Goal: Task Accomplishment & Management: Use online tool/utility

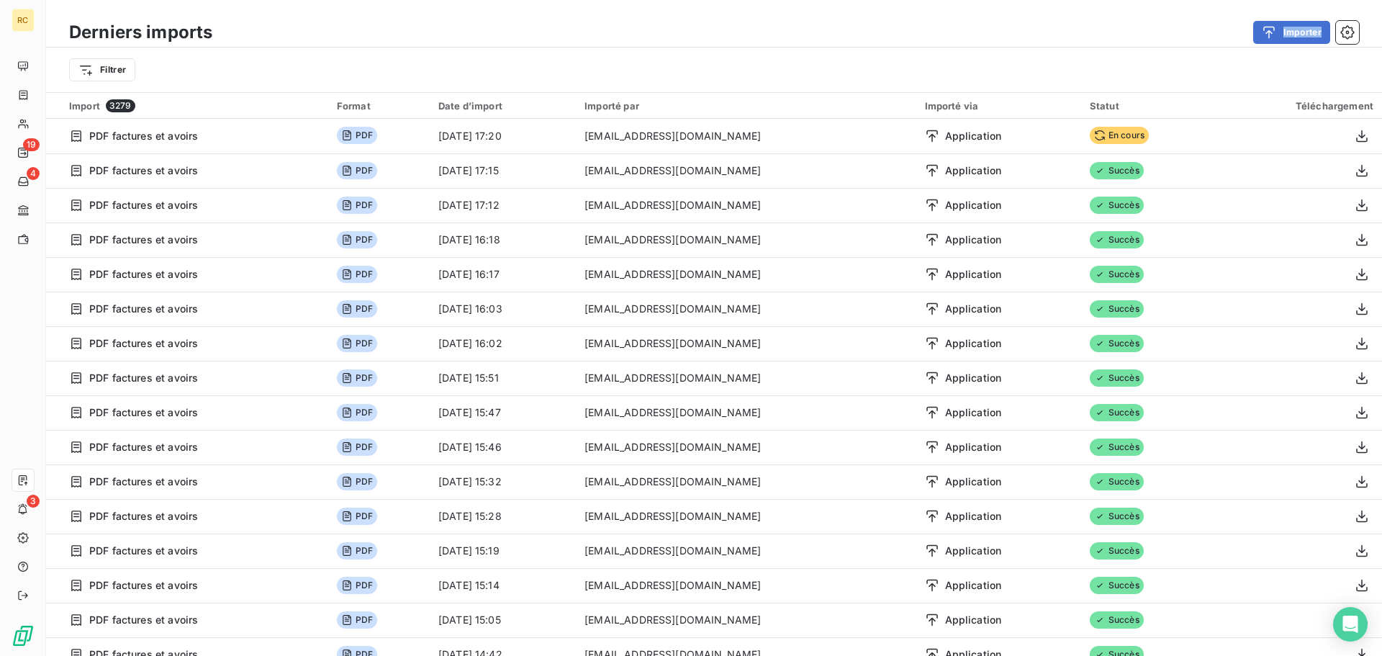
click at [1275, 18] on div "Derniers imports Importer" at bounding box center [714, 32] width 1336 height 30
click at [1282, 24] on button "Importer" at bounding box center [1291, 32] width 77 height 23
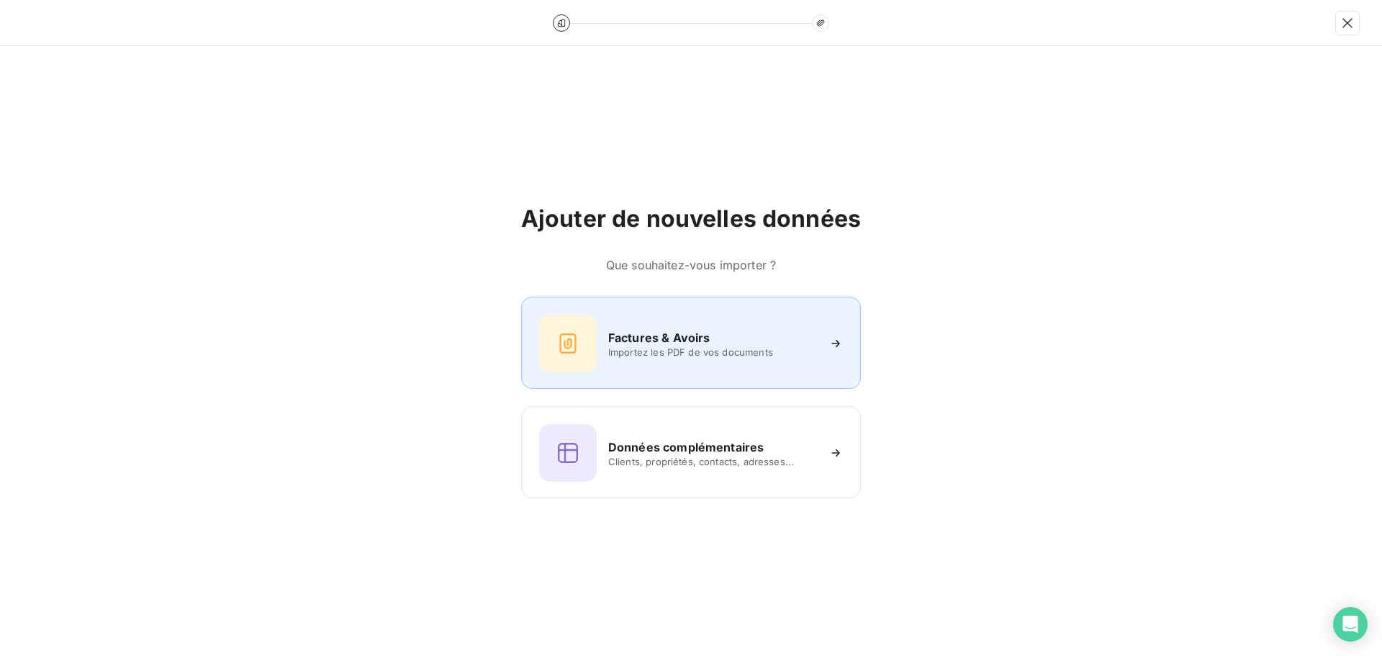
click at [621, 336] on h6 "Factures & Avoirs" at bounding box center [659, 337] width 102 height 17
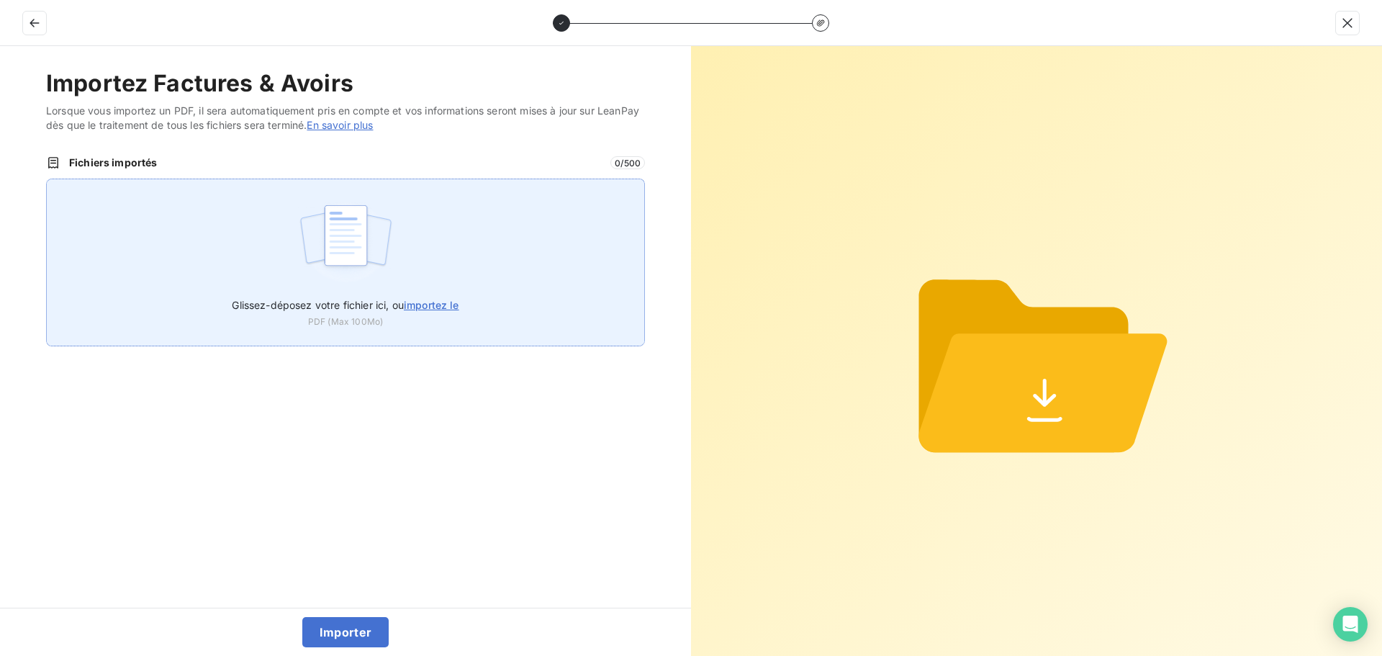
click at [461, 200] on div "Glissez-déposez votre fichier ici, ou importez le PDF (Max 100Mo)" at bounding box center [345, 263] width 599 height 168
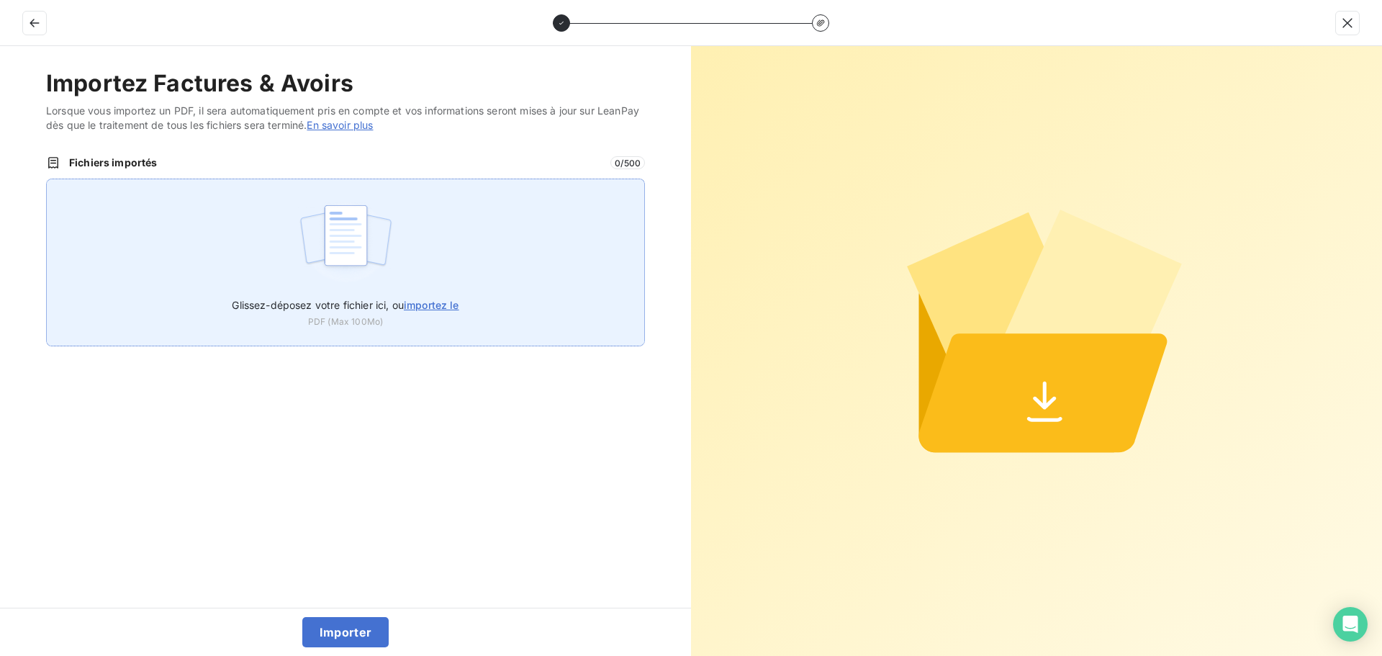
type input "C:\fakepath\FC38787.pdf"
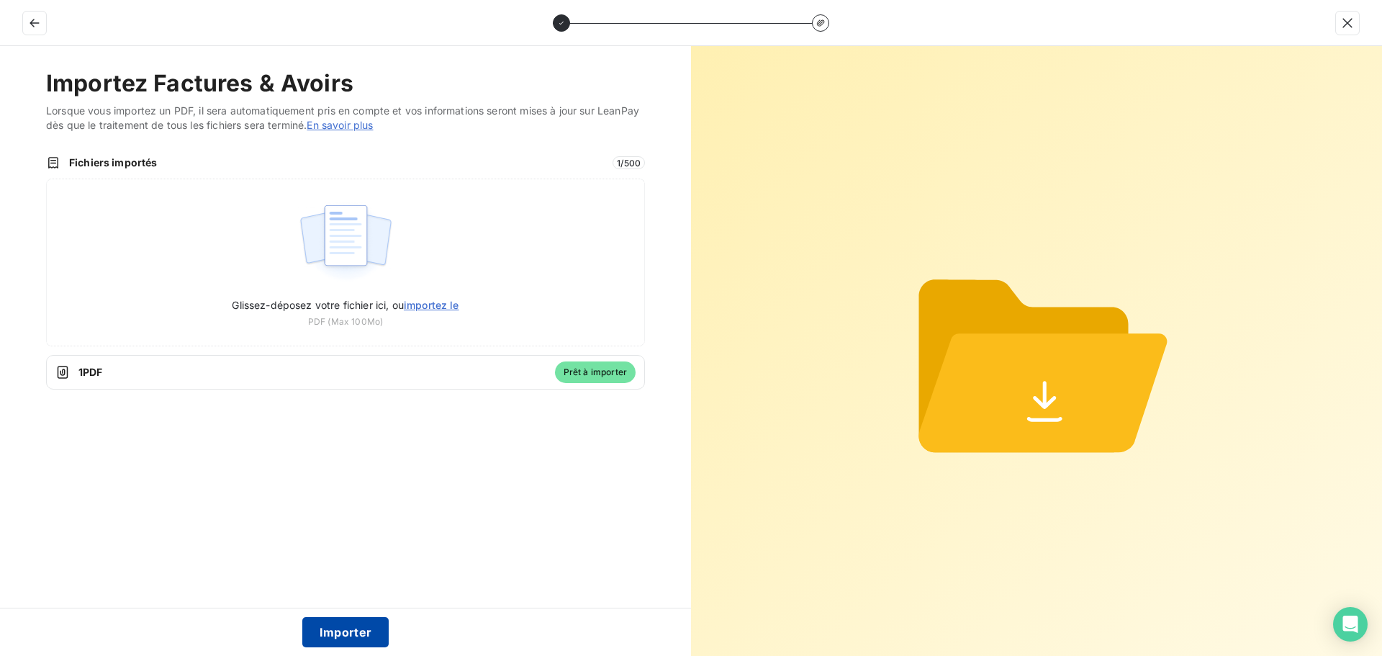
click at [339, 631] on button "Importer" at bounding box center [345, 632] width 87 height 30
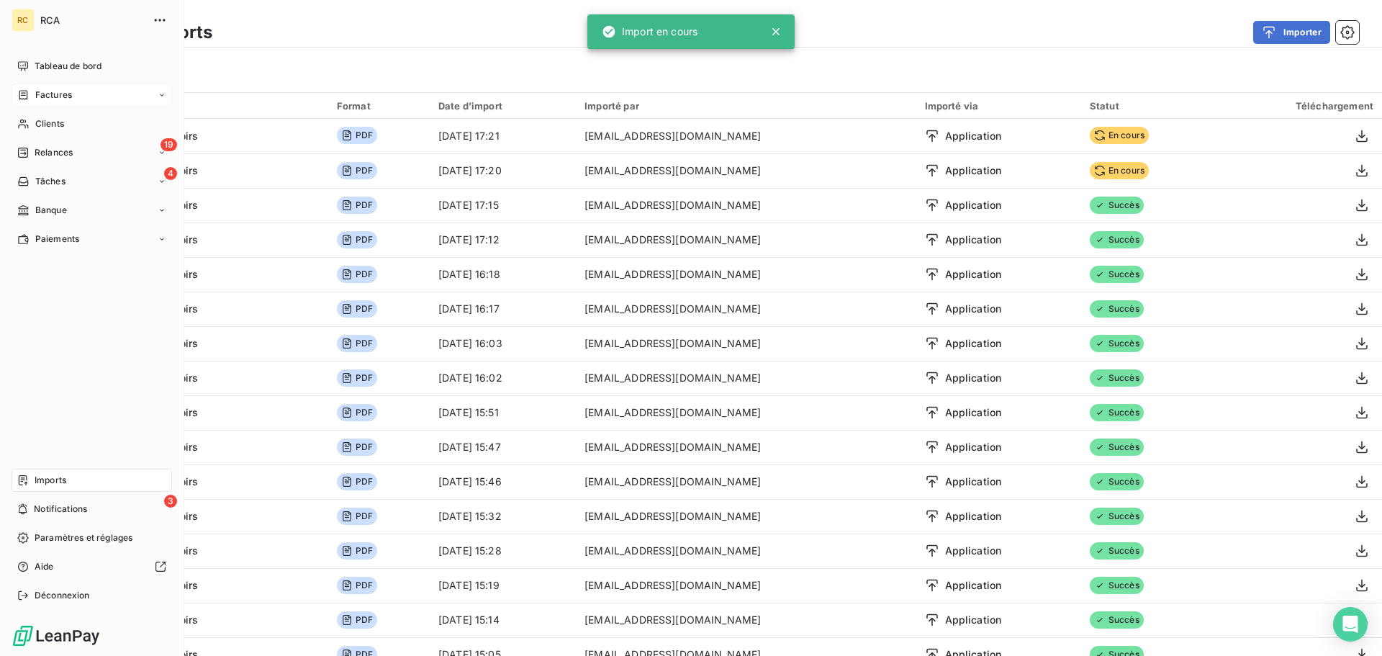
click at [22, 100] on icon at bounding box center [23, 95] width 12 height 12
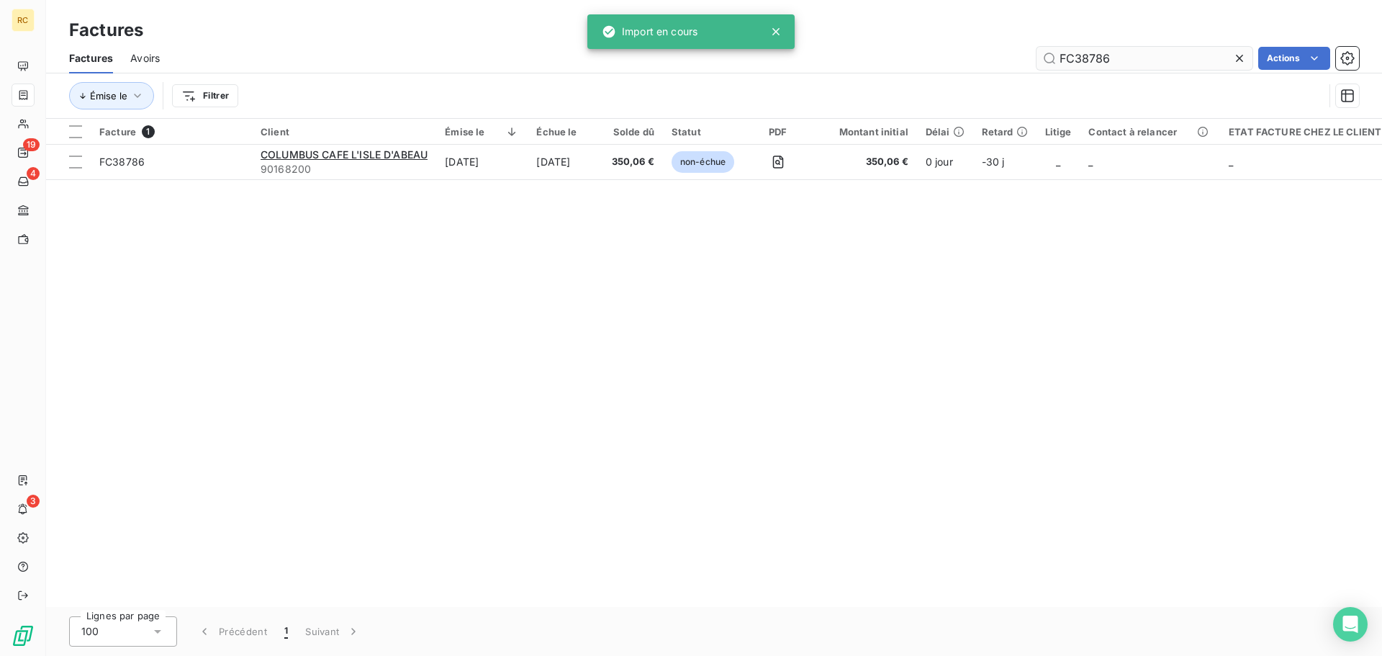
click at [1145, 59] on input "FC38786" at bounding box center [1145, 58] width 216 height 23
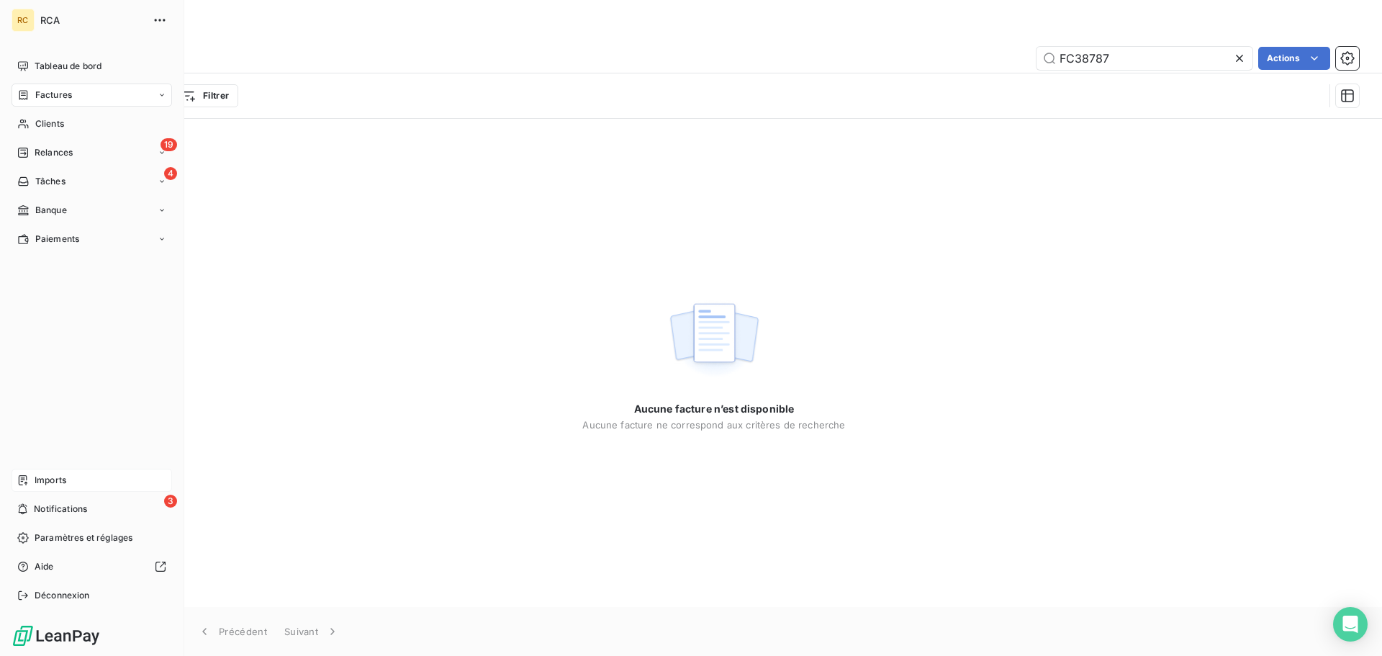
type input "FC38787"
click at [35, 474] on span "Imports" at bounding box center [51, 480] width 32 height 13
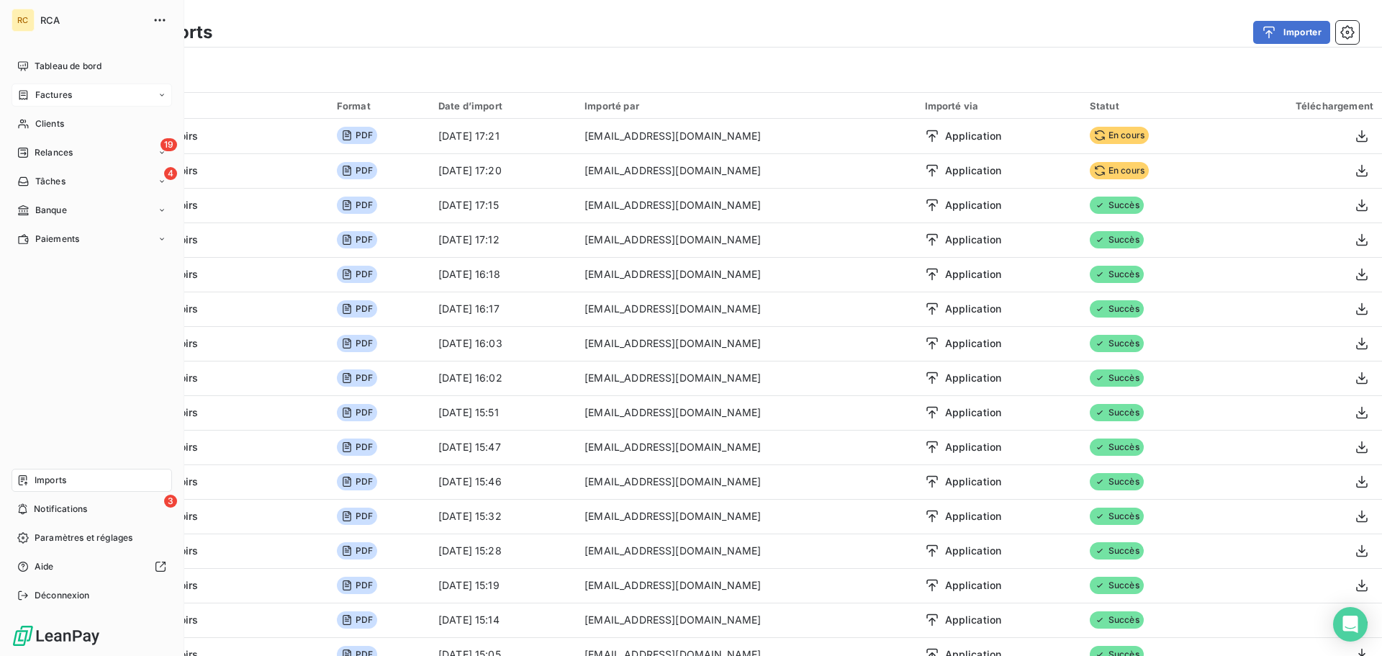
click at [59, 100] on span "Factures" at bounding box center [53, 95] width 37 height 13
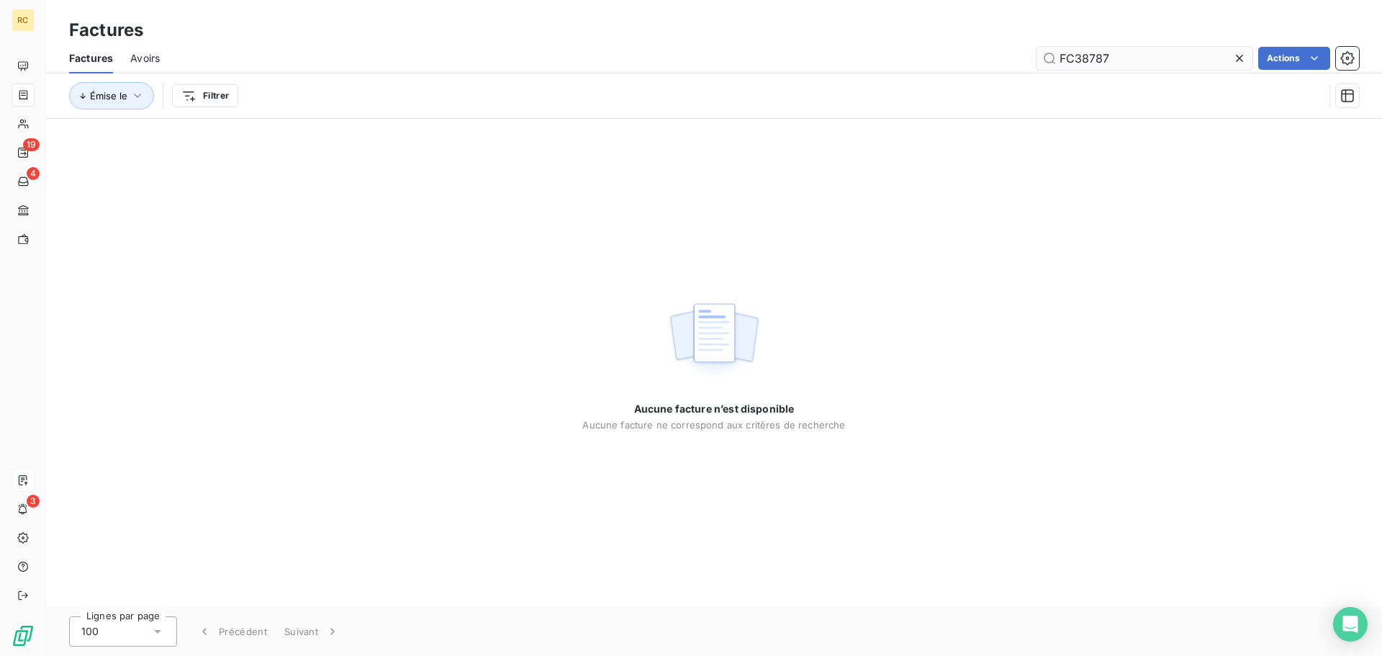
click at [1183, 55] on input "FC38787" at bounding box center [1145, 58] width 216 height 23
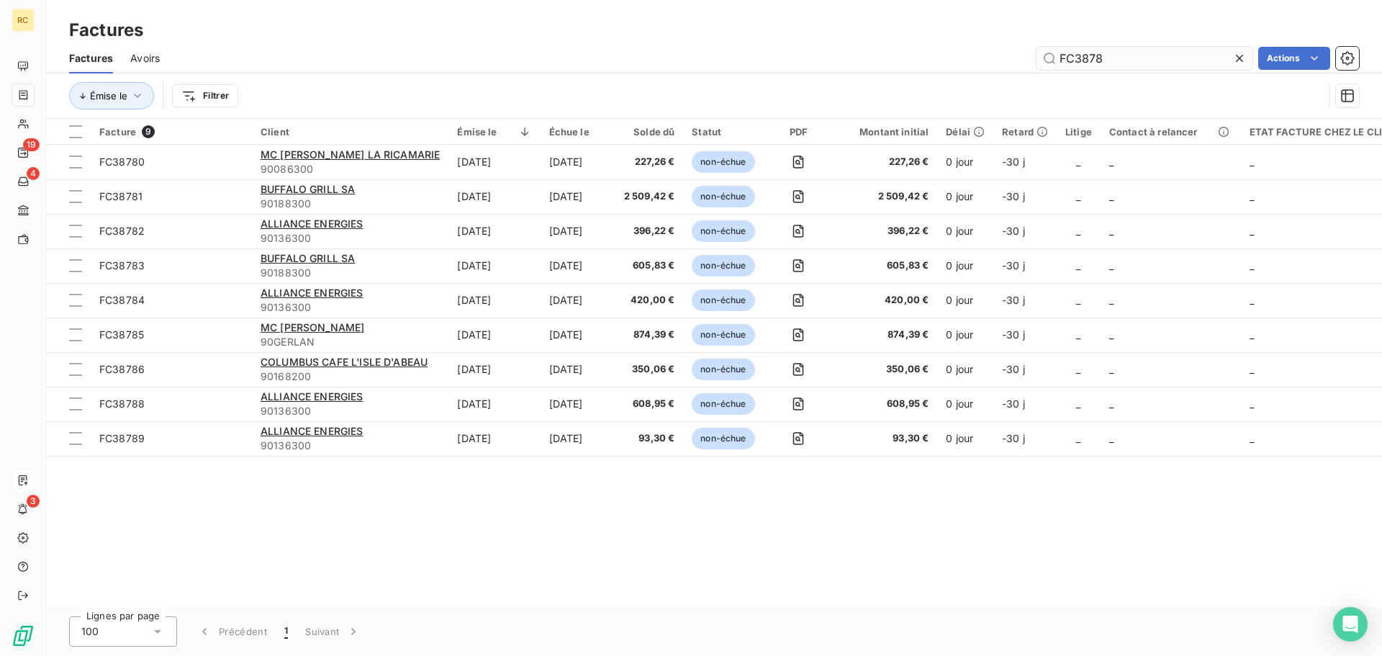
type input "FC38787"
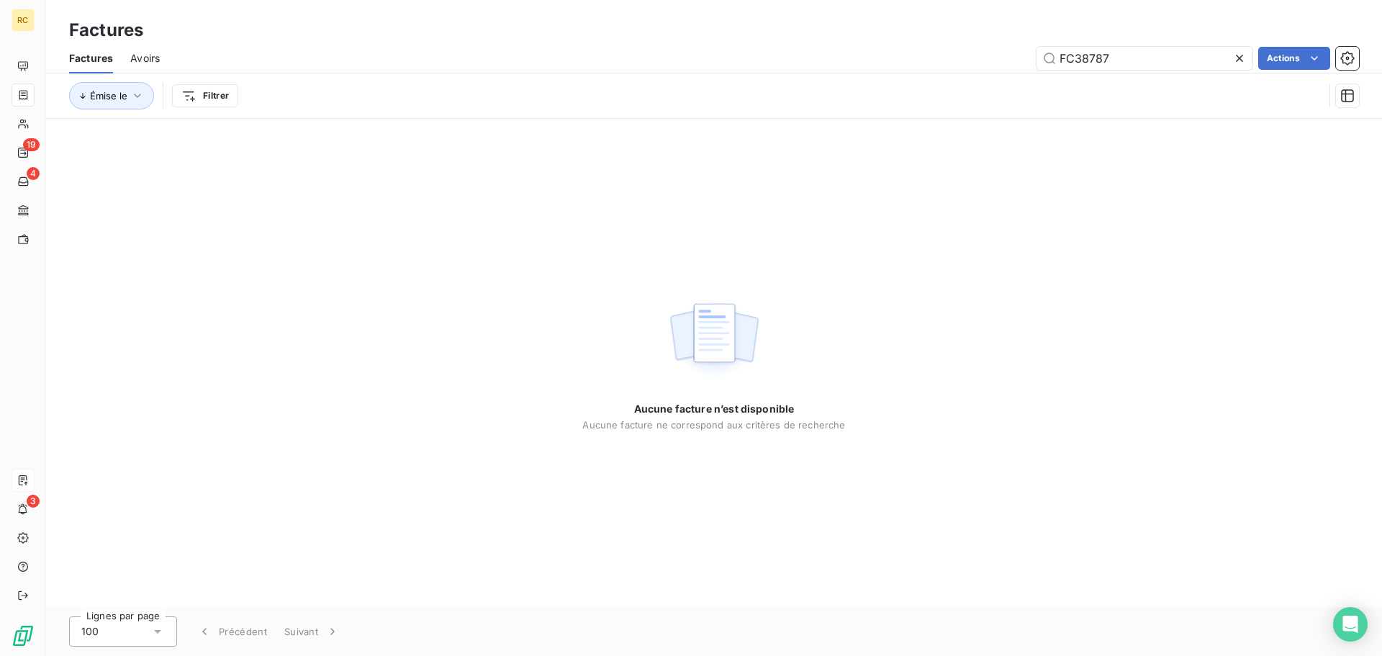
click at [941, 217] on div "Aucune facture n’est disponible Aucune facture ne correspond aux critères de re…" at bounding box center [714, 363] width 1336 height 488
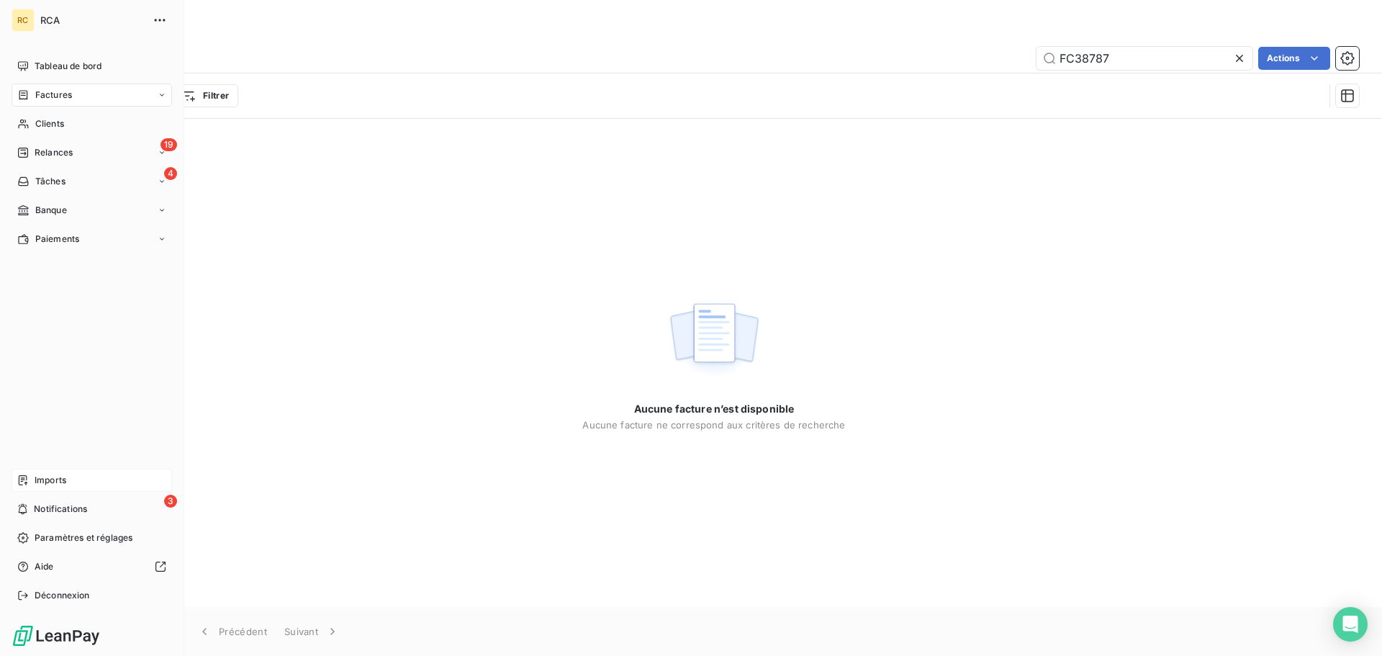
click at [41, 482] on span "Imports" at bounding box center [51, 480] width 32 height 13
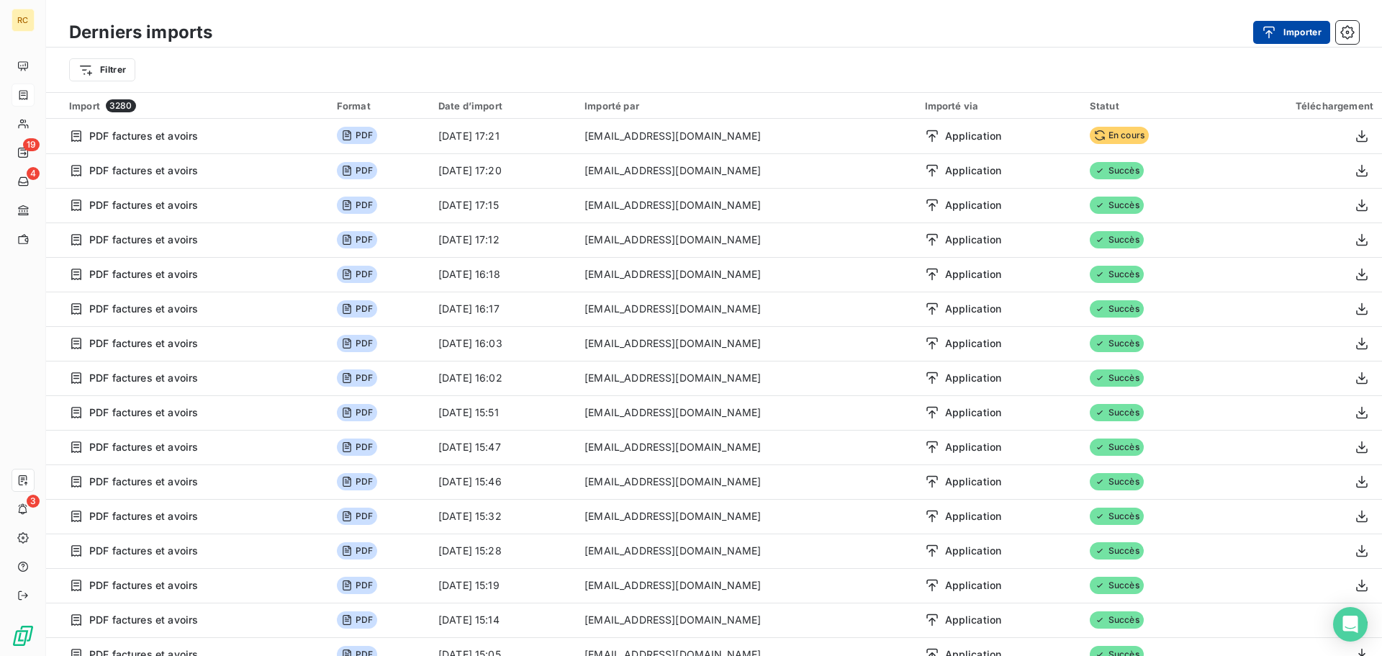
click at [1305, 31] on button "Importer" at bounding box center [1291, 32] width 77 height 23
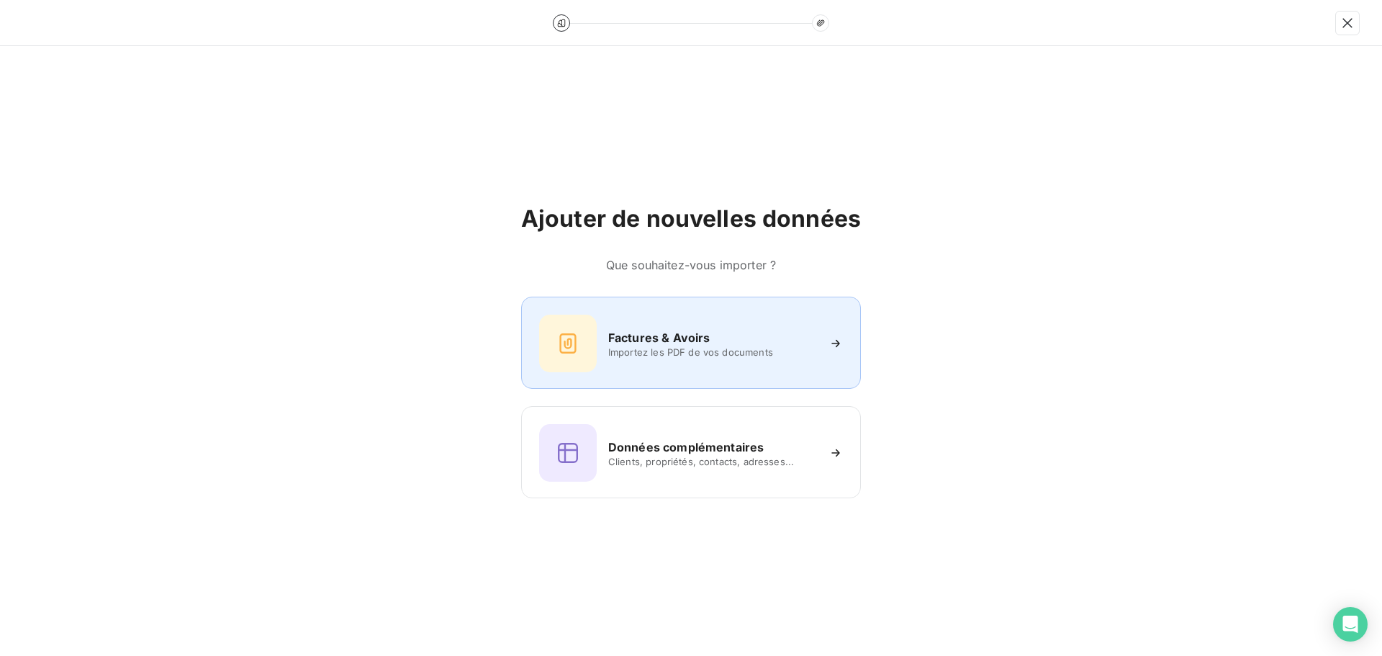
click at [723, 364] on div "Factures & Avoirs Importez les PDF de vos documents" at bounding box center [691, 344] width 304 height 58
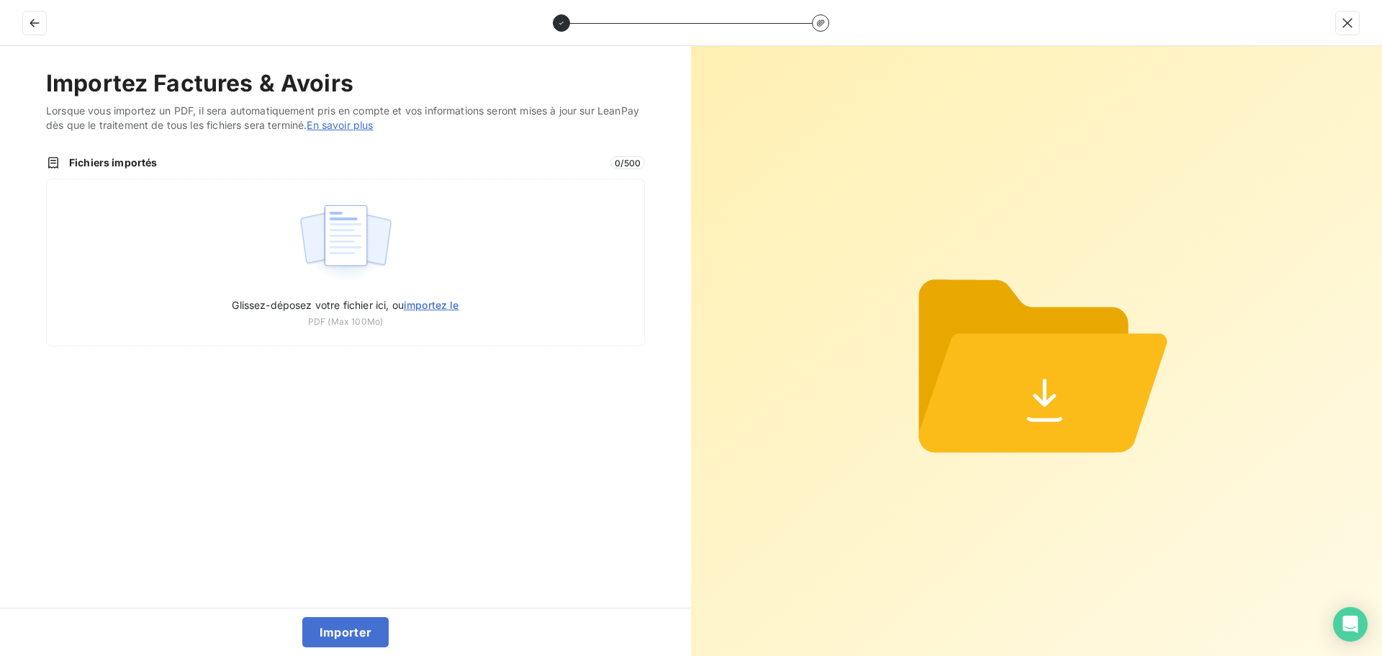
click at [317, 354] on div "Importez Factures & Avoirs Lorsque vous importez un PDF, il sera automatiquemen…" at bounding box center [345, 326] width 691 height 561
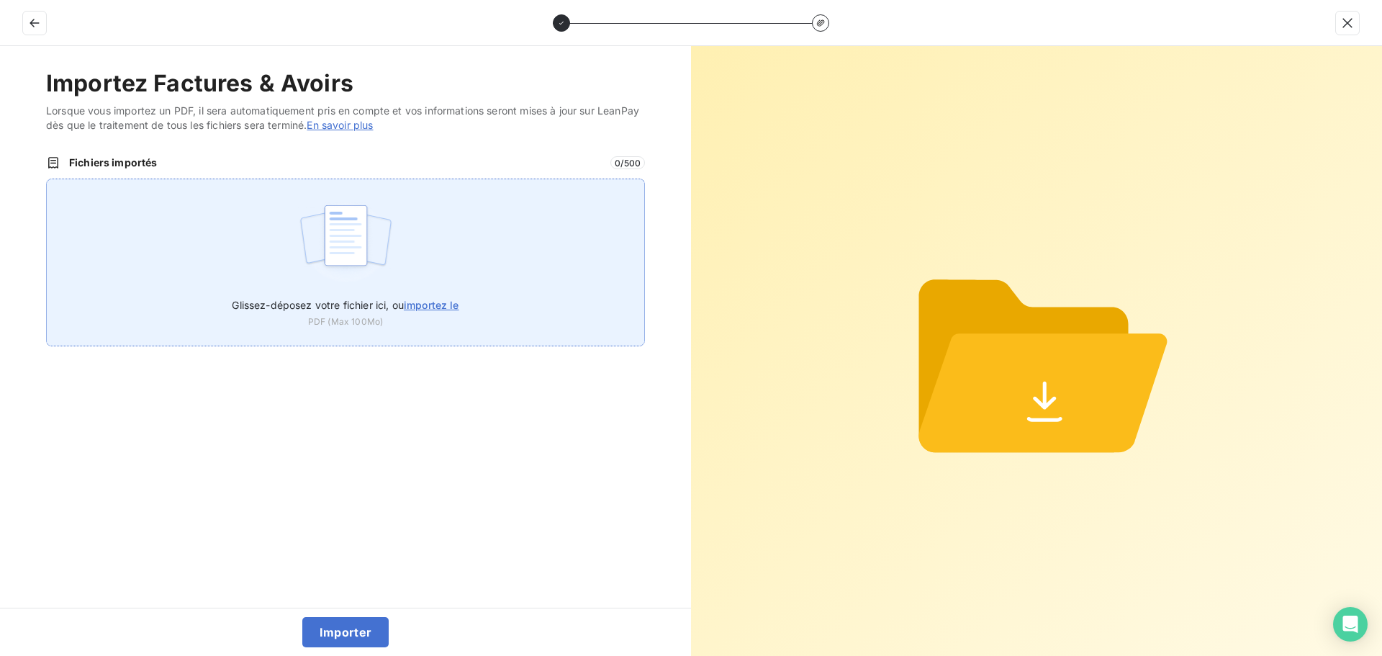
click at [323, 308] on span "Glissez-déposez votre fichier ici, ou importez le" at bounding box center [345, 305] width 227 height 12
click at [47, 179] on input "Glissez-déposez votre fichier ici, ou importez le" at bounding box center [46, 179] width 1 height 1
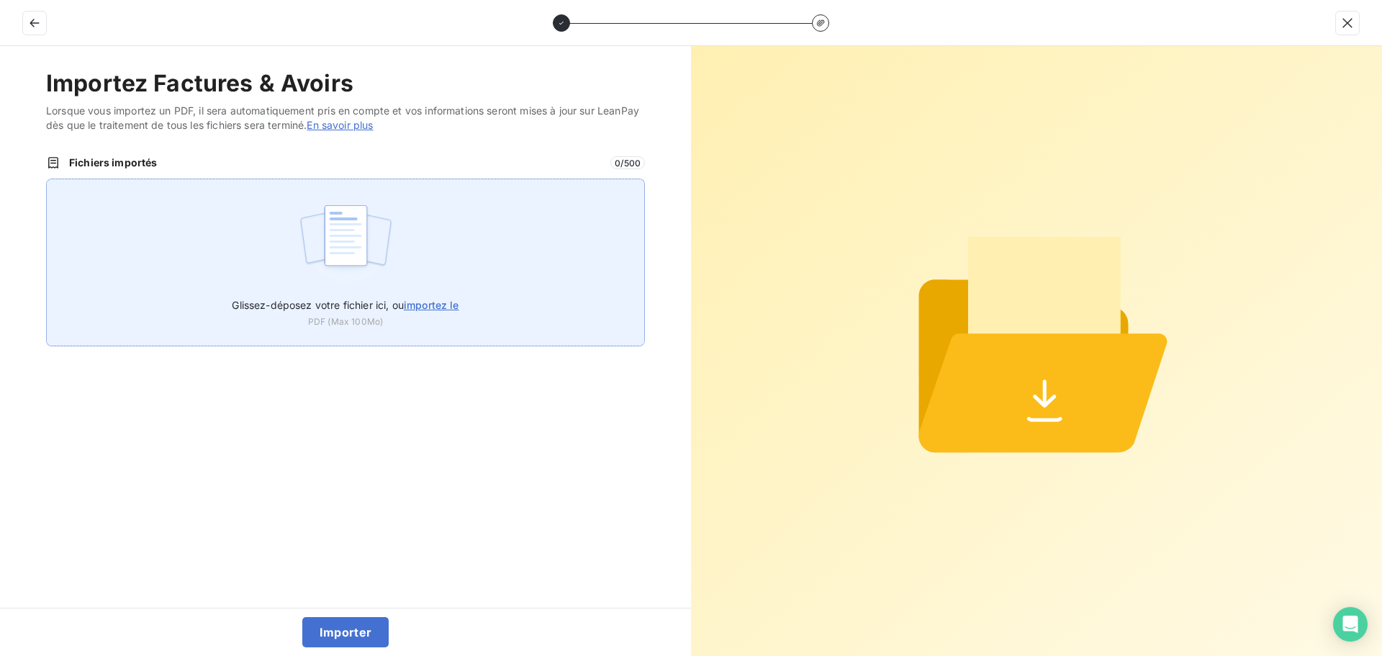
type input "C:\fakepath\FC38790.pdf"
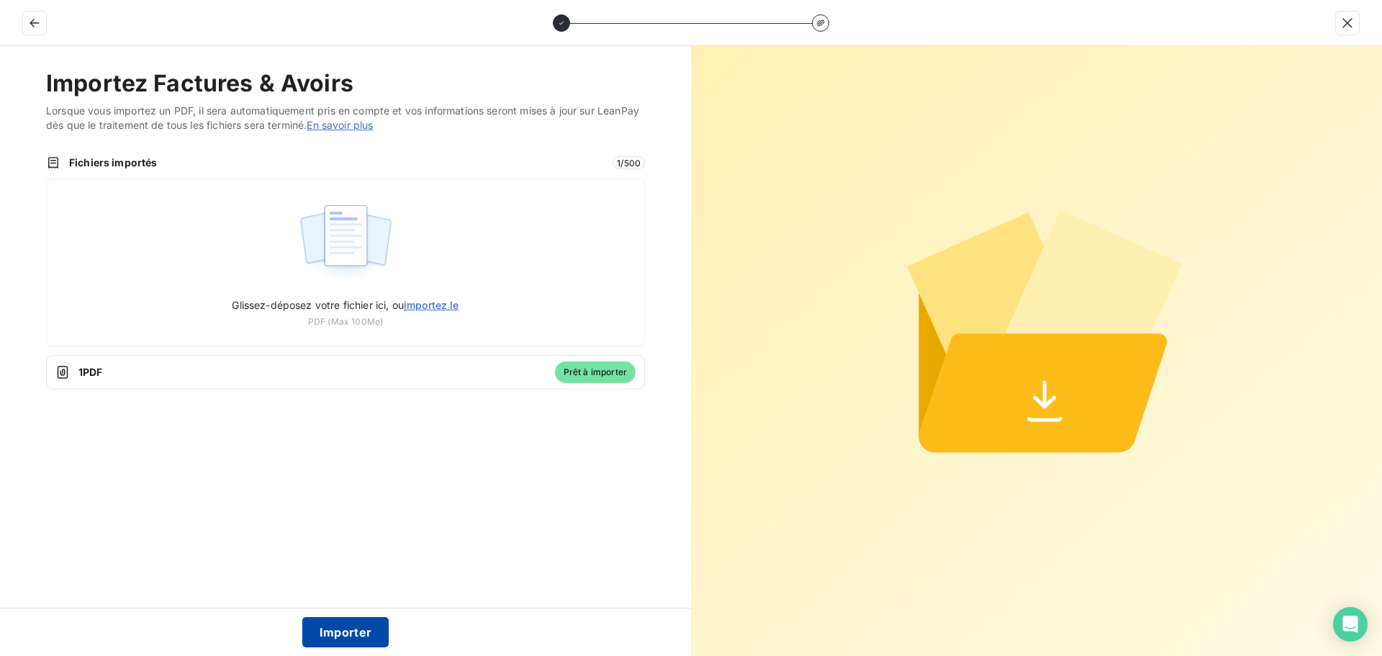
click at [348, 630] on button "Importer" at bounding box center [345, 632] width 87 height 30
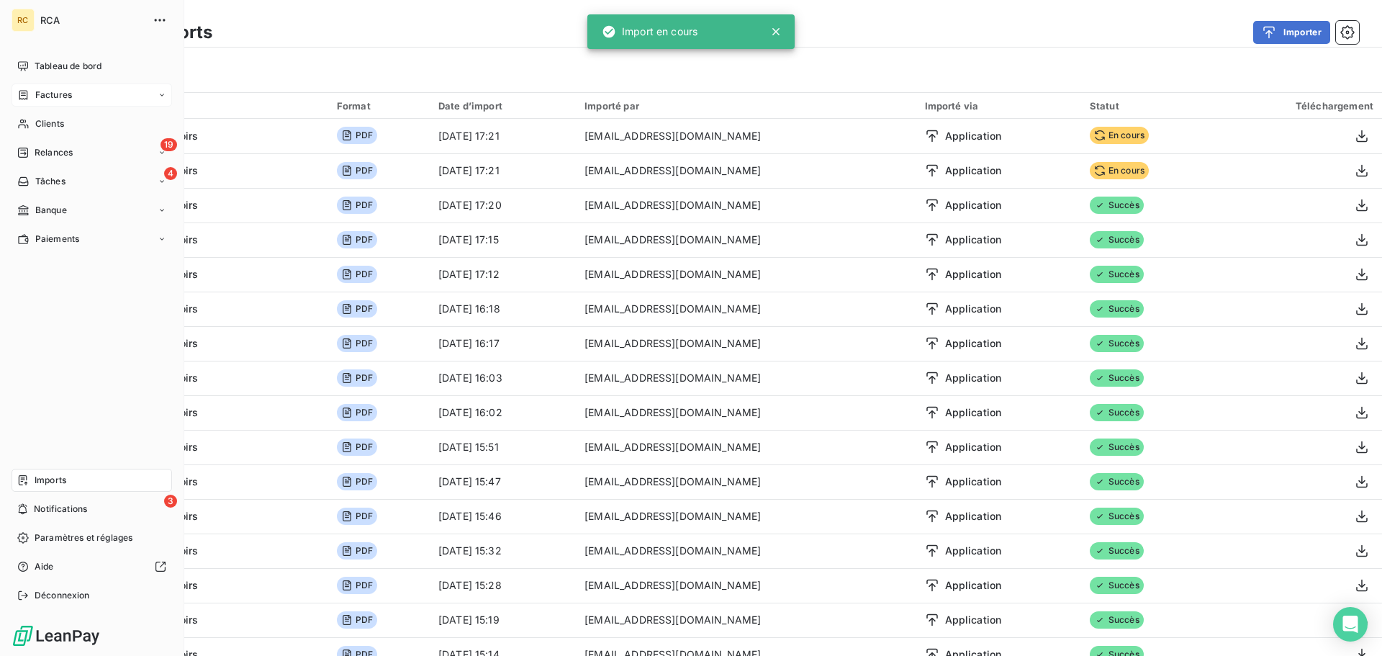
click at [75, 87] on div "Factures" at bounding box center [92, 95] width 161 height 23
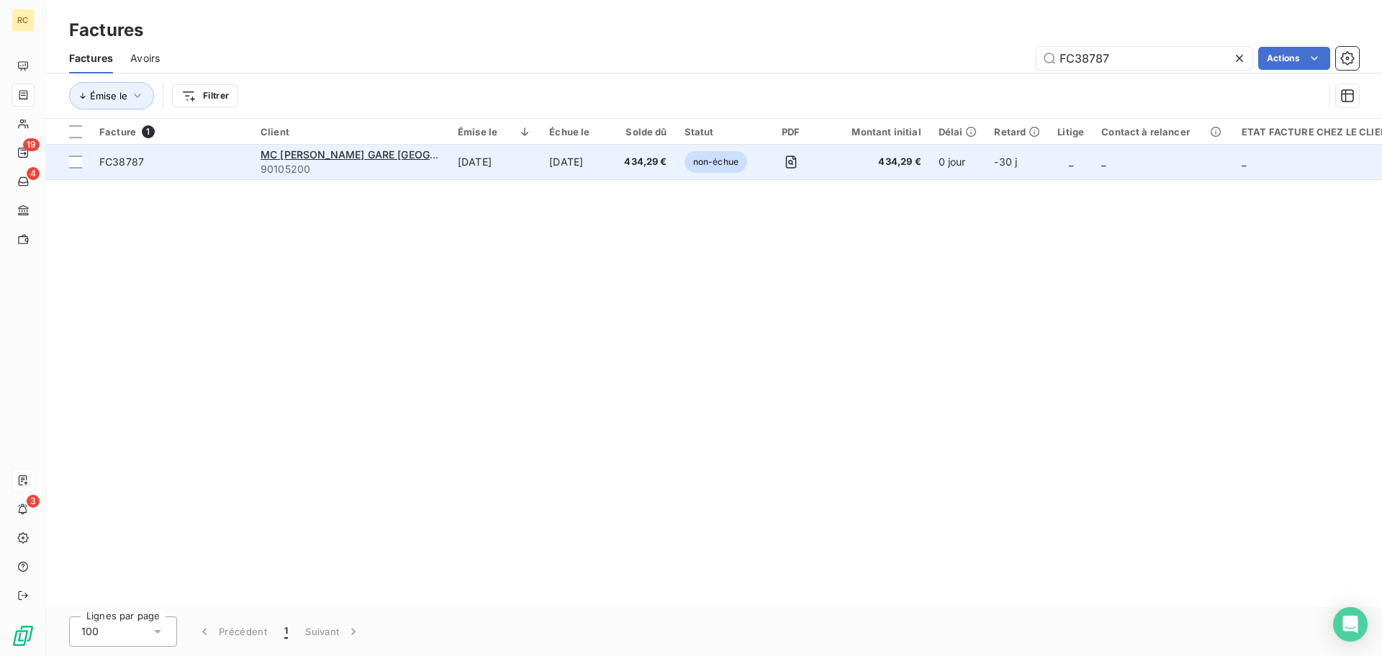
click at [119, 161] on span "FC38787" at bounding box center [121, 161] width 45 height 12
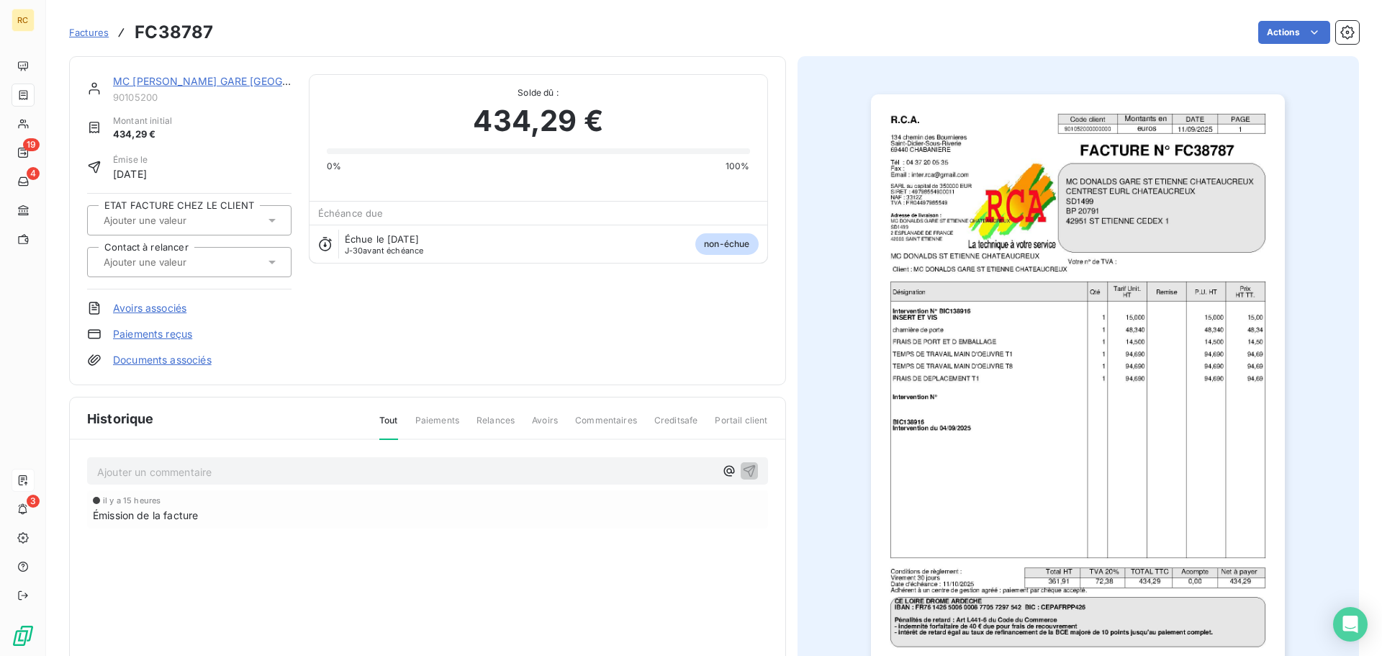
click at [147, 366] on link "Documents associés" at bounding box center [162, 360] width 99 height 14
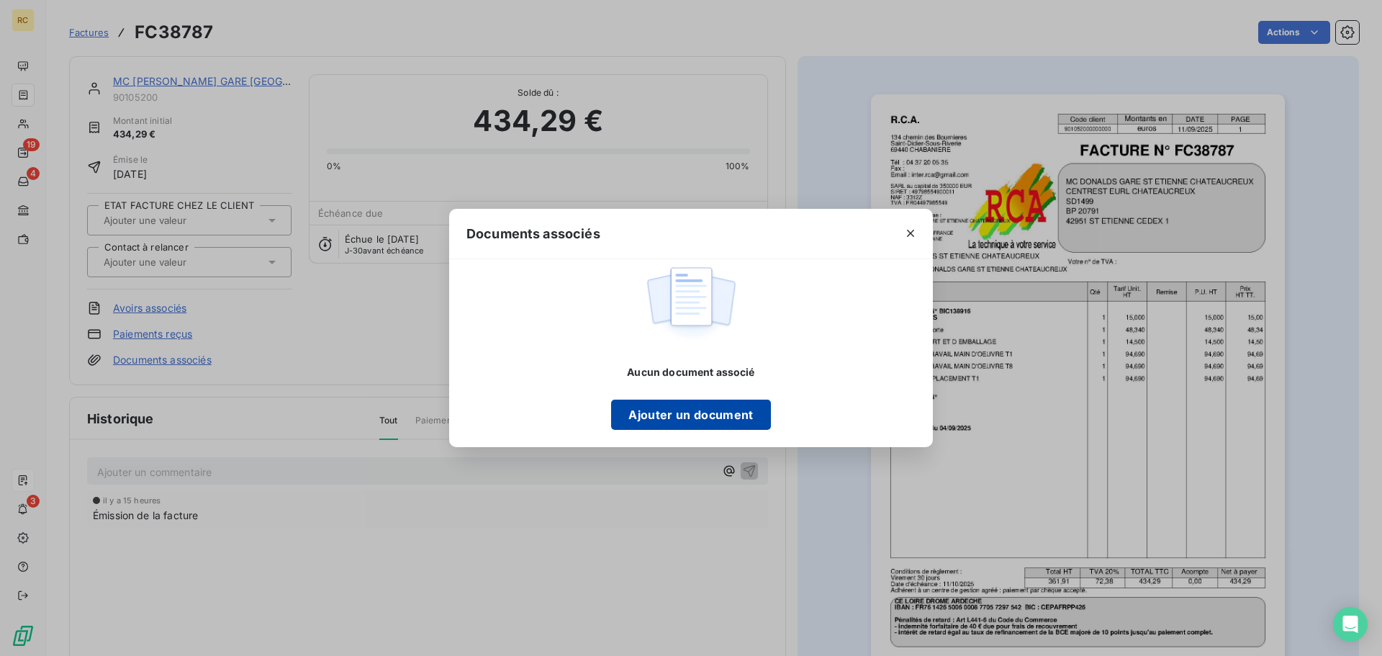
click at [664, 411] on button "Ajouter un document" at bounding box center [690, 415] width 159 height 30
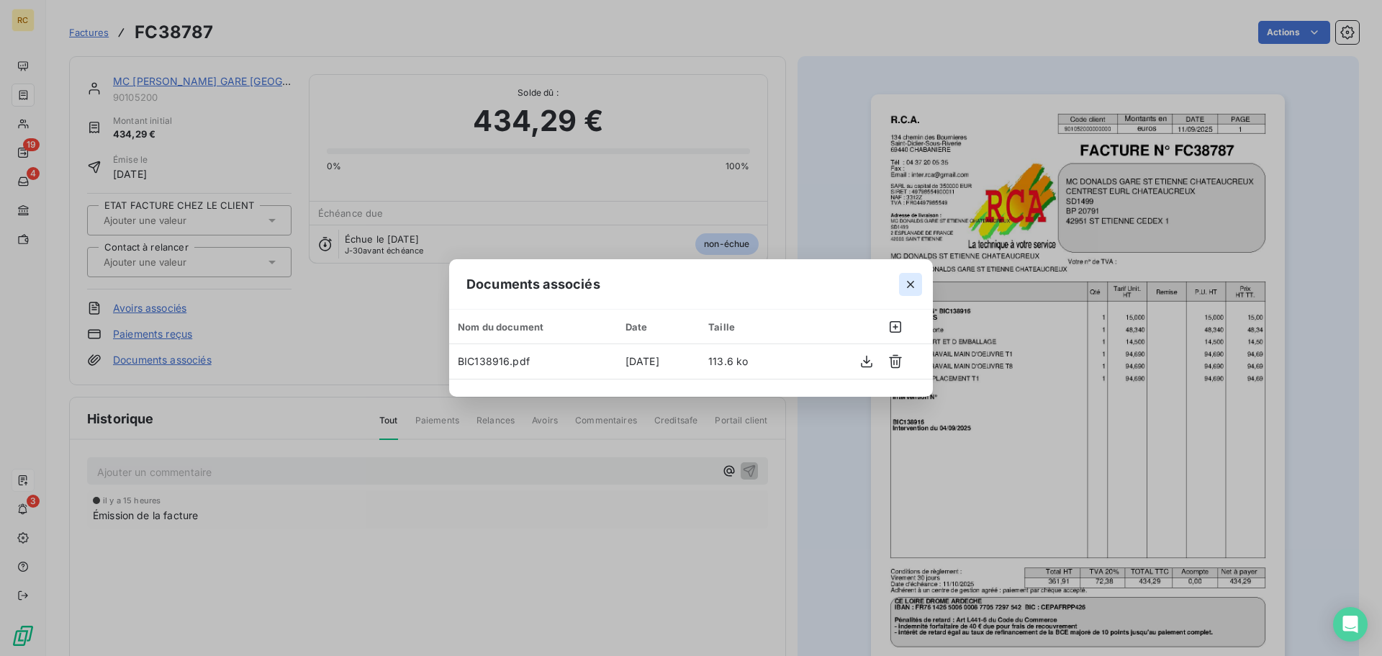
click at [916, 282] on icon "button" at bounding box center [910, 284] width 14 height 14
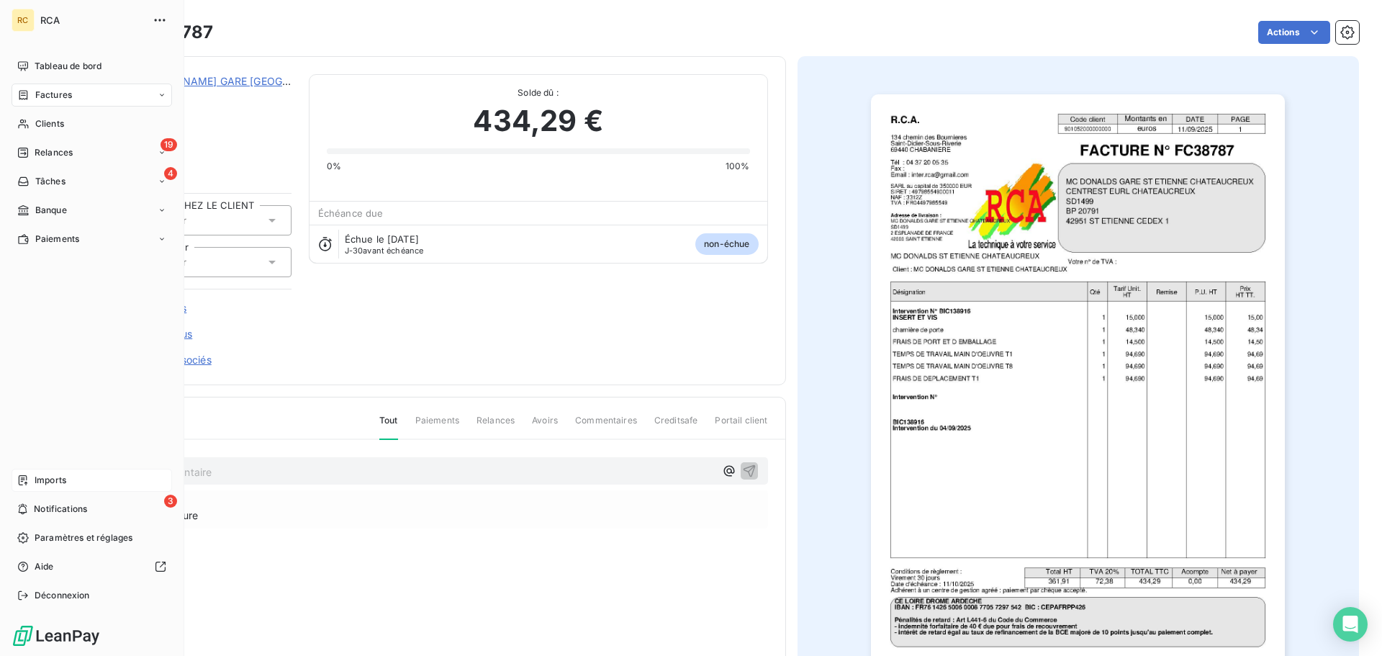
click at [84, 95] on div "Factures" at bounding box center [92, 95] width 161 height 23
click at [73, 91] on div "Factures" at bounding box center [92, 95] width 161 height 23
click at [68, 477] on div "Imports" at bounding box center [92, 480] width 161 height 23
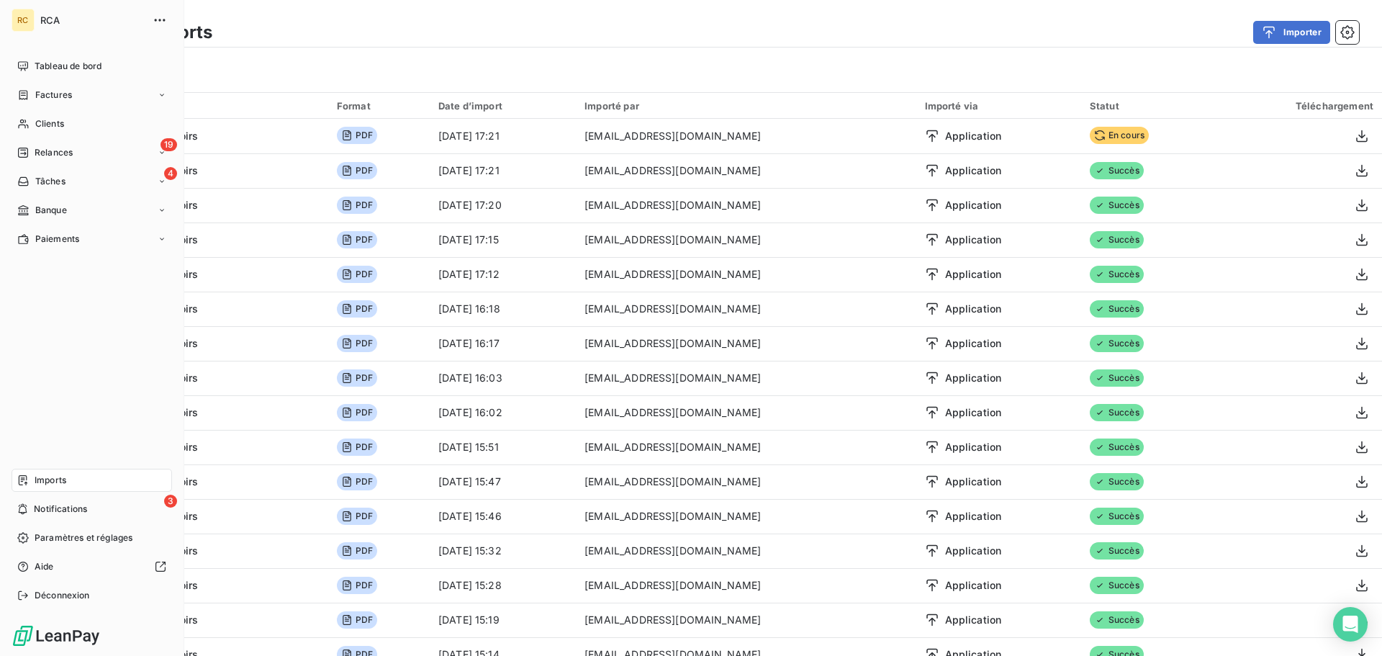
click at [35, 94] on span "Factures" at bounding box center [53, 95] width 37 height 13
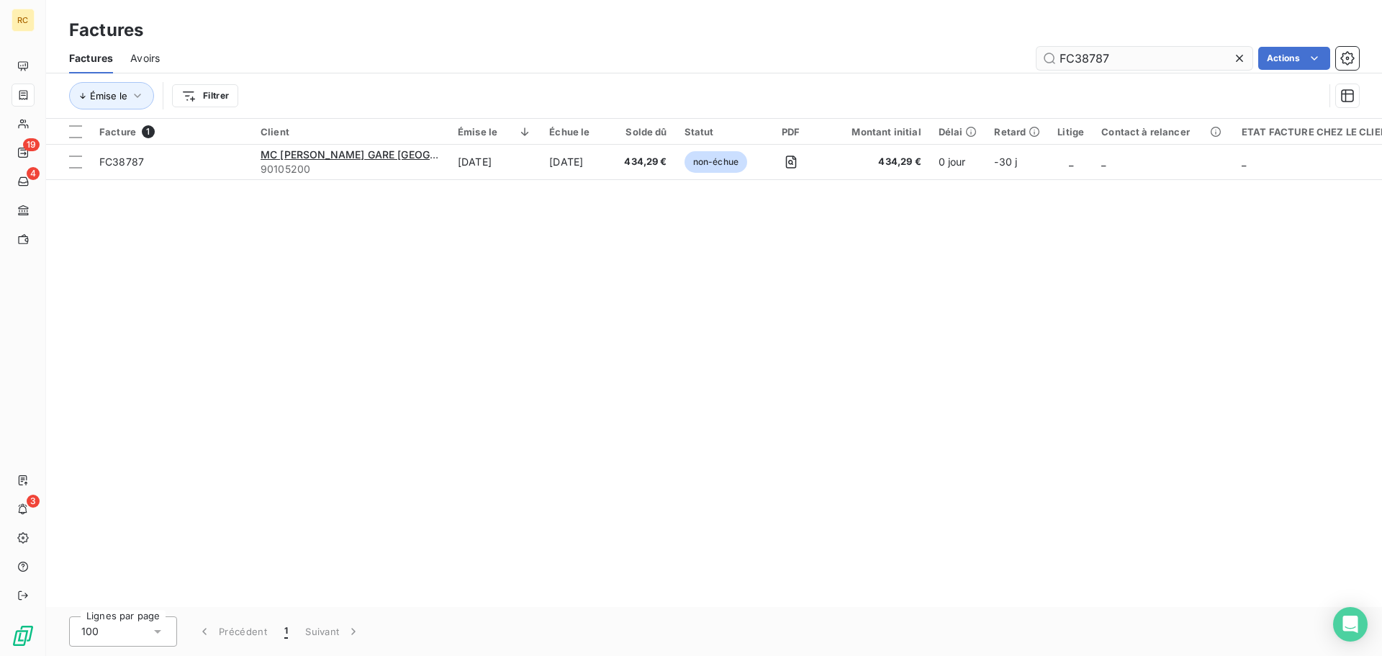
click at [1160, 58] on input "FC38787" at bounding box center [1145, 58] width 216 height 23
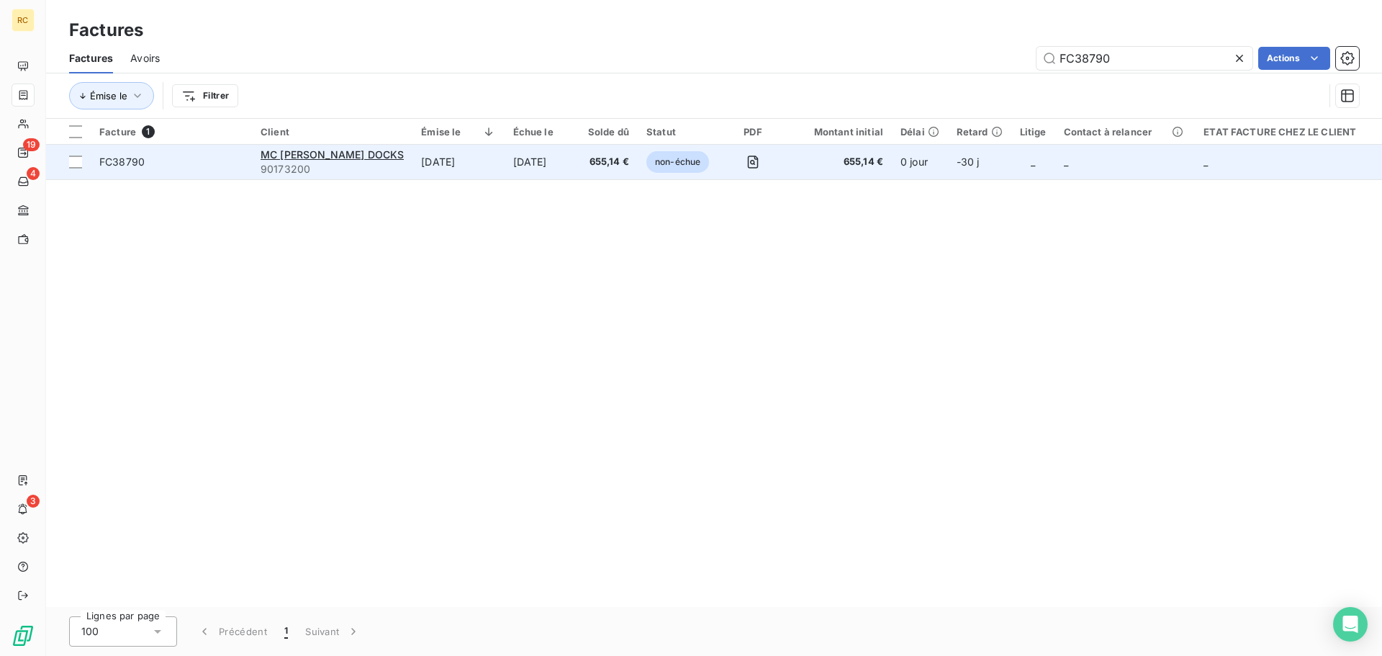
type input "FC38790"
click at [119, 163] on span "FC38790" at bounding box center [121, 161] width 45 height 12
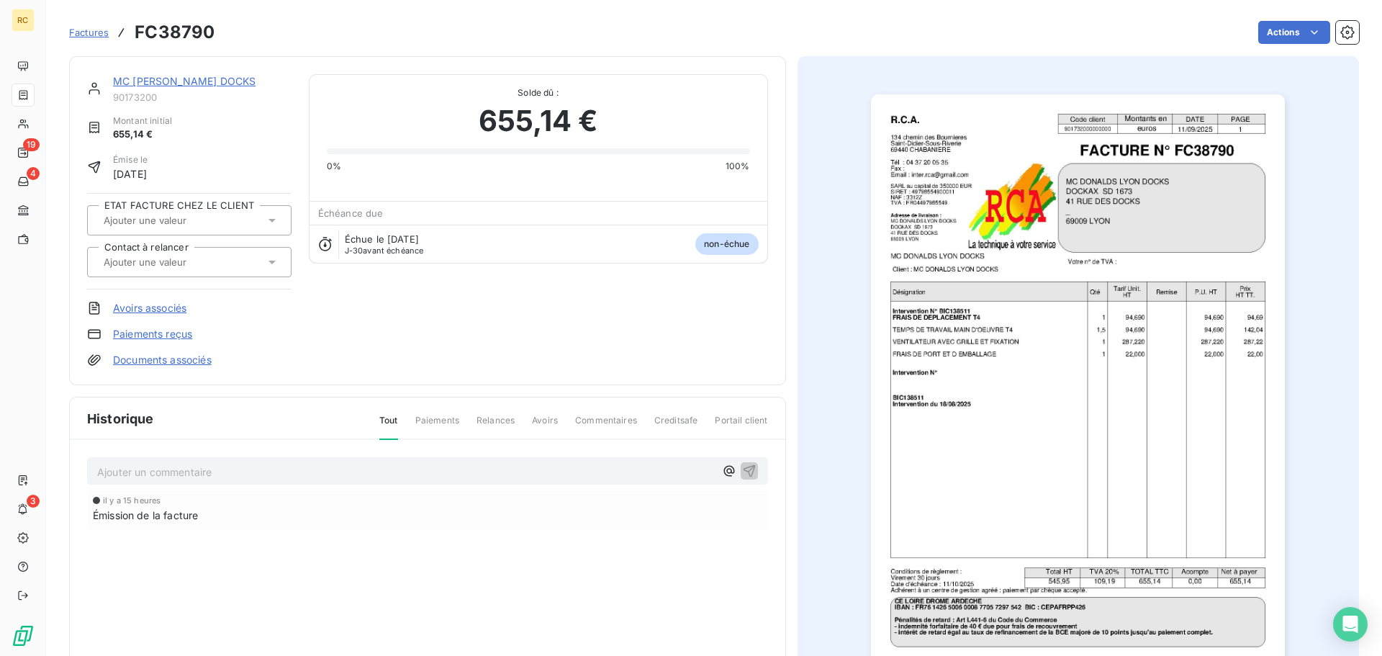
click at [199, 359] on link "Documents associés" at bounding box center [162, 360] width 99 height 14
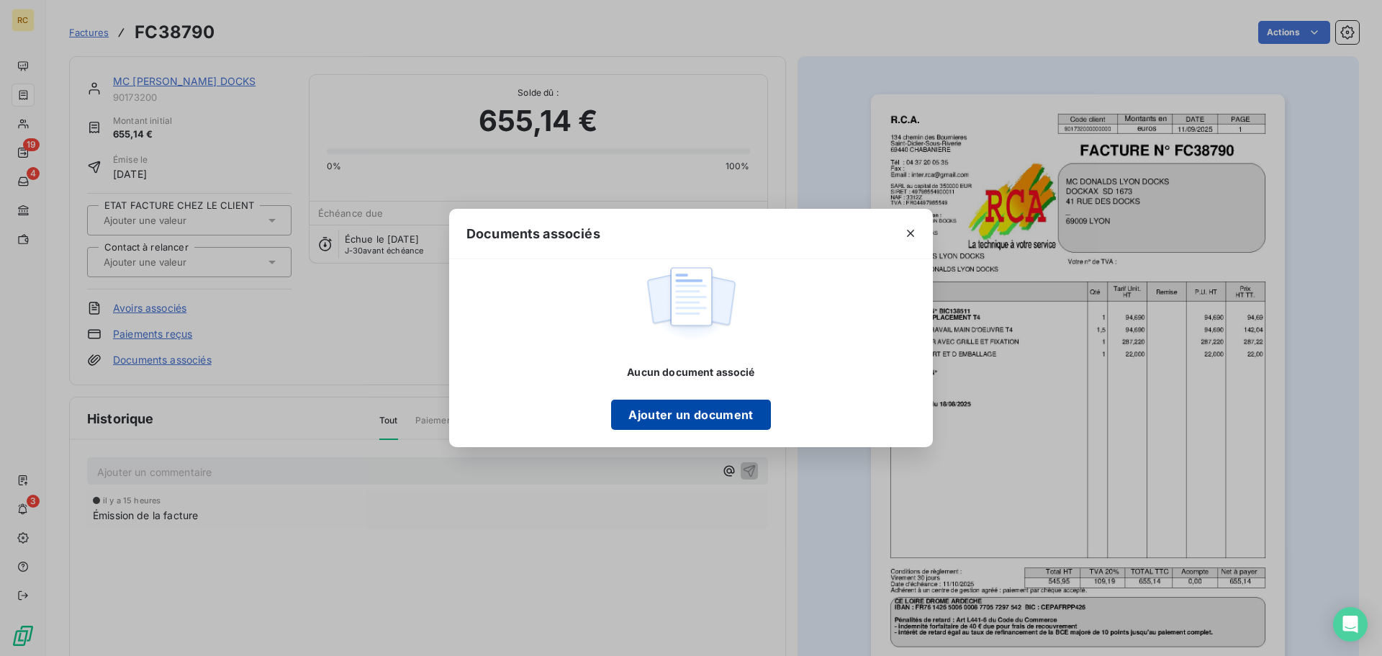
click at [693, 424] on button "Ajouter un document" at bounding box center [690, 415] width 159 height 30
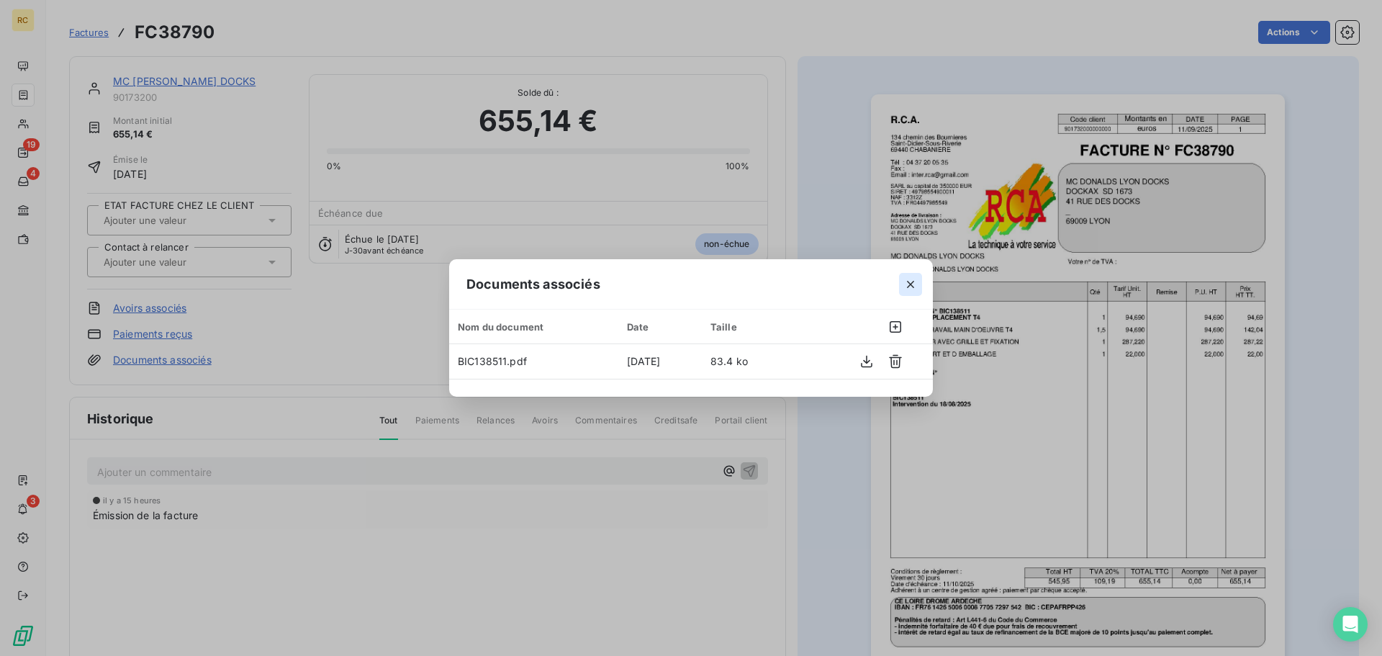
click at [911, 285] on icon "button" at bounding box center [910, 284] width 14 height 14
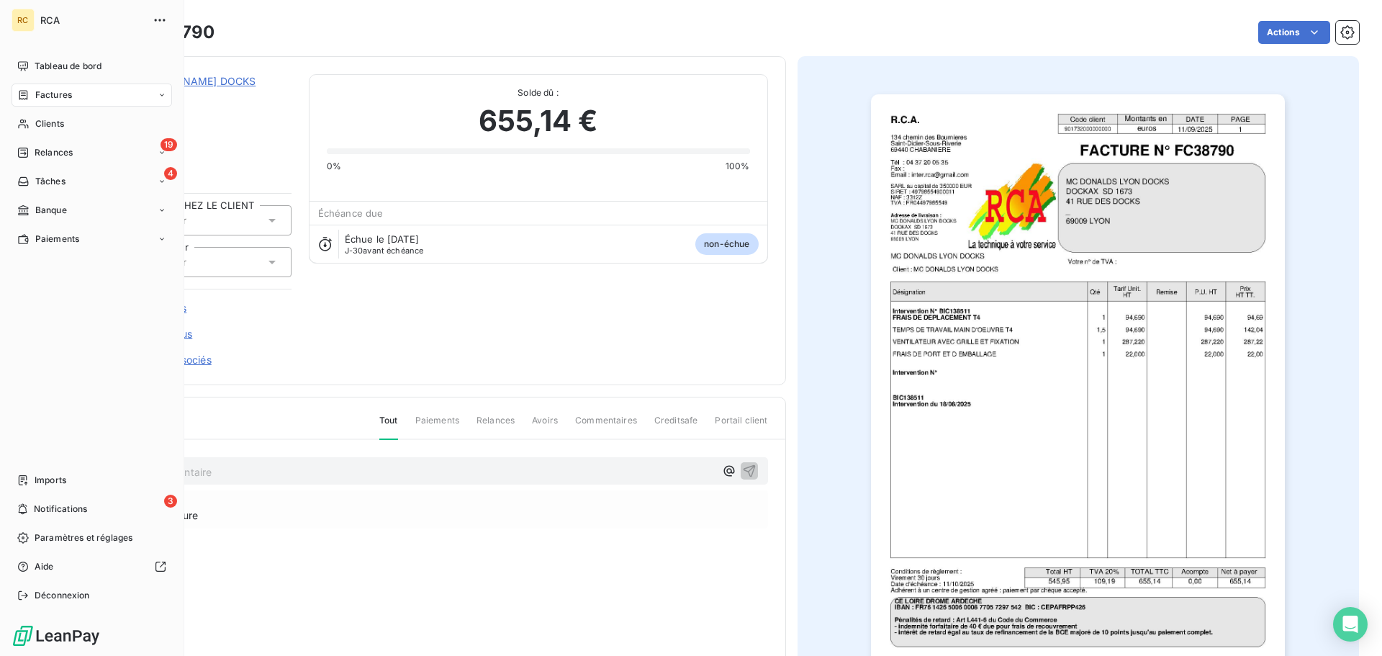
drag, startPoint x: 59, startPoint y: 489, endPoint x: 159, endPoint y: 418, distance: 122.4
click at [59, 488] on div "Imports" at bounding box center [92, 480] width 161 height 23
